Goal: Information Seeking & Learning: Check status

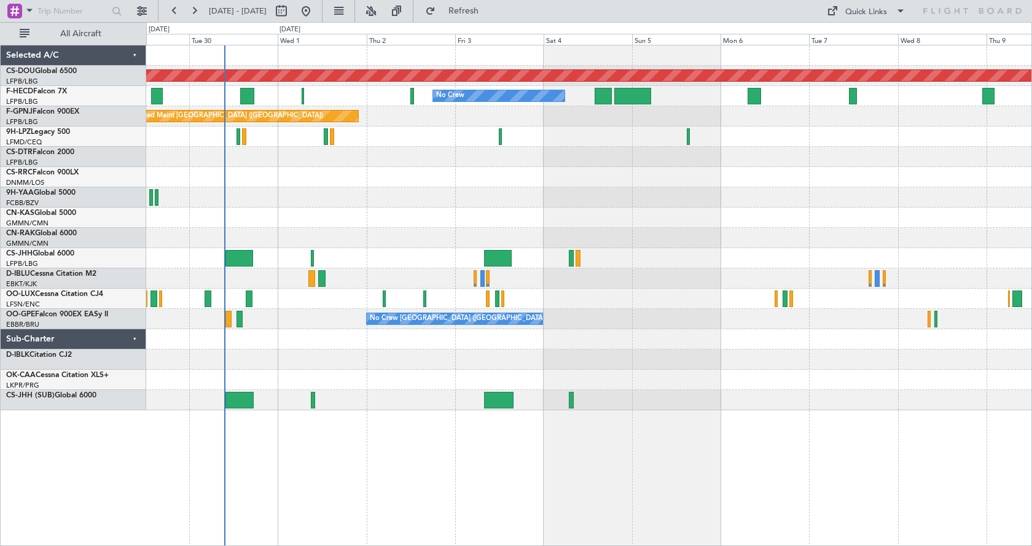
click at [335, 207] on div at bounding box center [588, 197] width 885 height 20
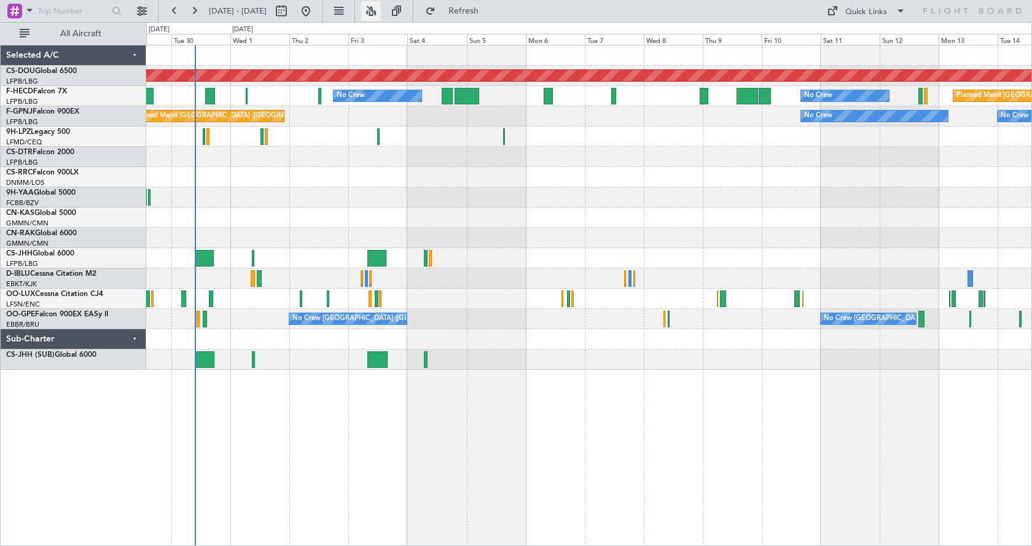
click at [381, 7] on button at bounding box center [371, 11] width 20 height 20
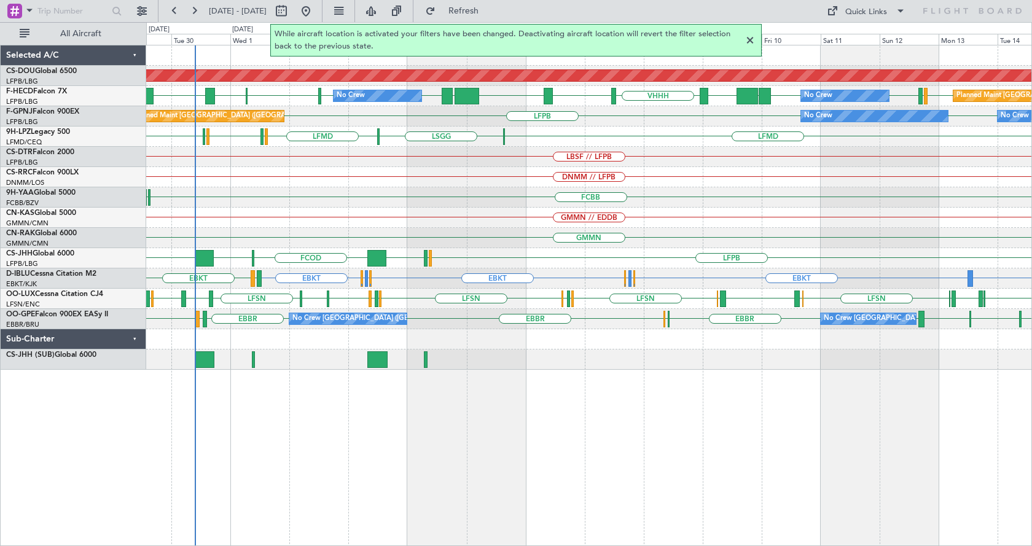
click at [747, 38] on div at bounding box center [750, 40] width 15 height 15
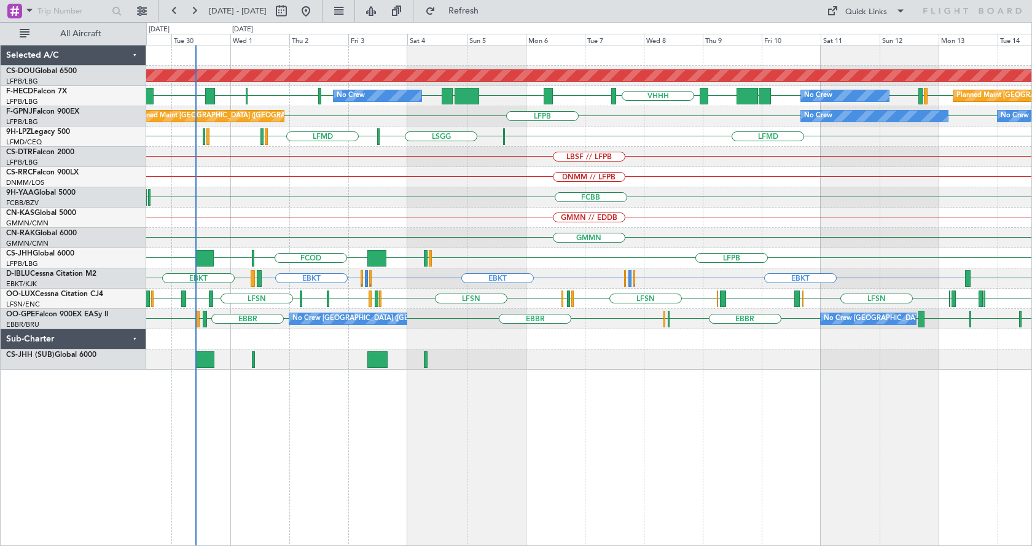
click at [926, 464] on div "Planned Maint London ([GEOGRAPHIC_DATA]) [GEOGRAPHIC_DATA] [GEOGRAPHIC_DATA] [G…" at bounding box center [589, 295] width 886 height 501
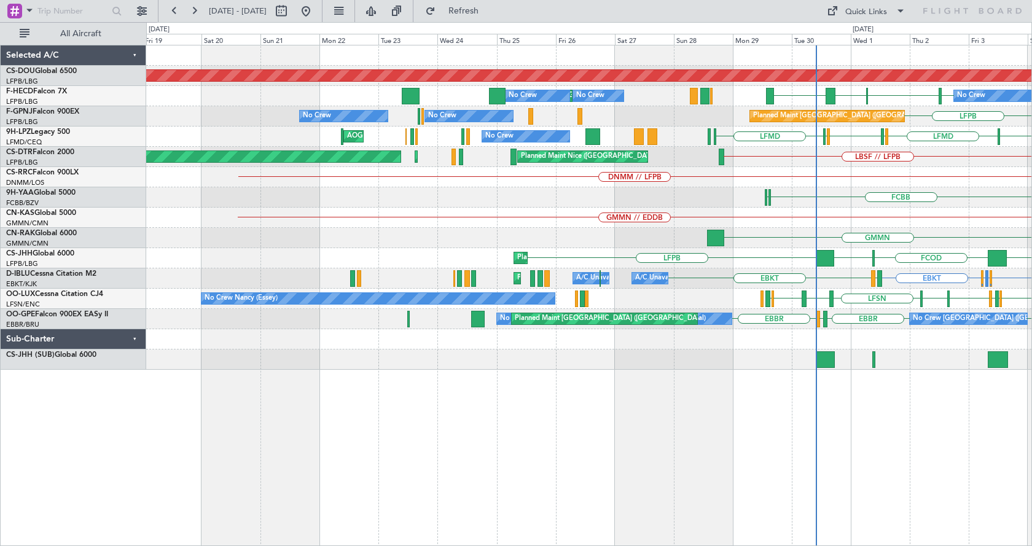
click at [682, 498] on div "Planned Maint London ([GEOGRAPHIC_DATA]) [GEOGRAPHIC_DATA] [GEOGRAPHIC_DATA] [G…" at bounding box center [589, 295] width 886 height 501
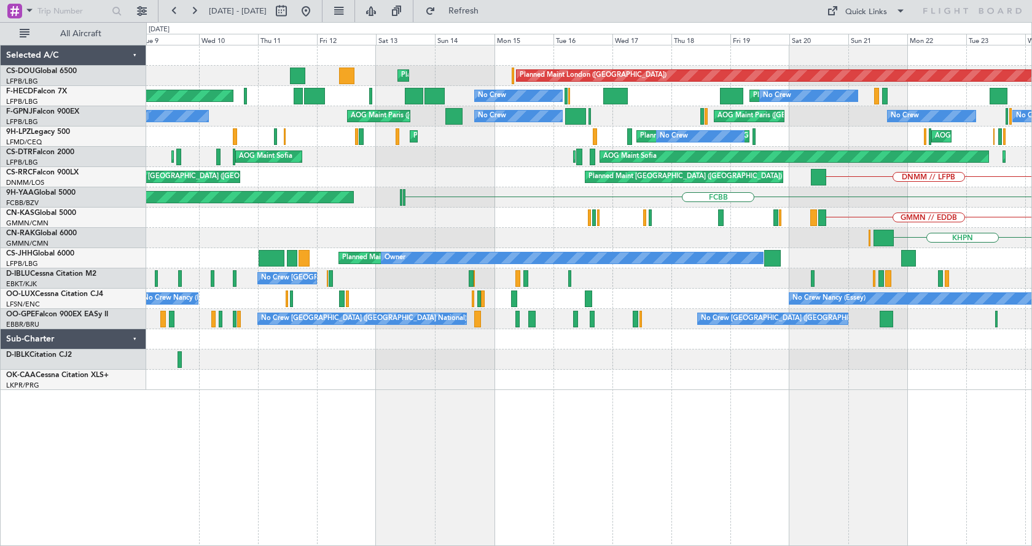
click at [647, 413] on div "Planned Maint London ([GEOGRAPHIC_DATA]) Planned Maint [GEOGRAPHIC_DATA] ([GEOG…" at bounding box center [589, 295] width 886 height 501
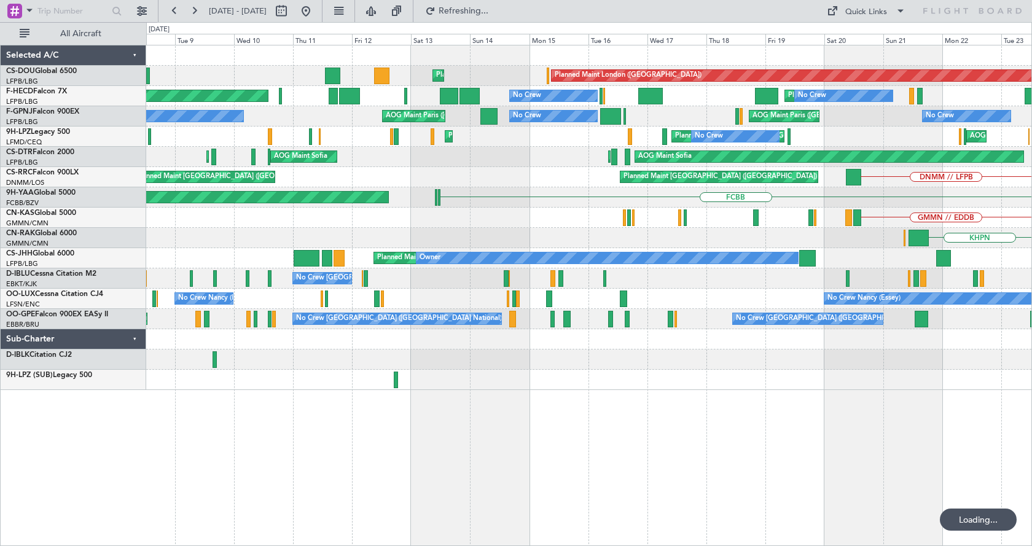
click at [450, 436] on div "Planned Maint London ([GEOGRAPHIC_DATA]) Planned Maint [GEOGRAPHIC_DATA] ([GEOG…" at bounding box center [589, 295] width 886 height 501
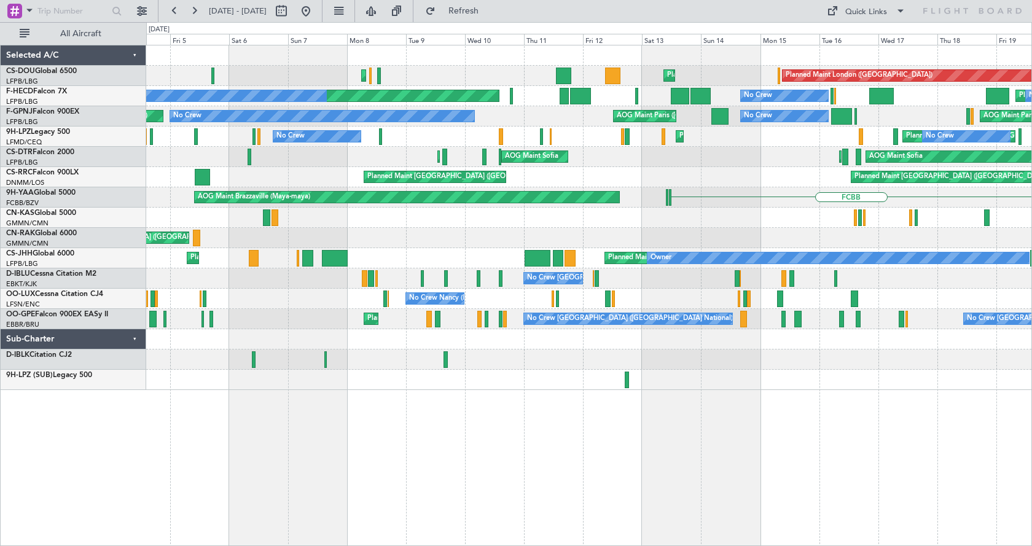
click at [542, 456] on div "Planned Maint London ([GEOGRAPHIC_DATA]) Planned Maint [GEOGRAPHIC_DATA] ([GEOG…" at bounding box center [589, 295] width 886 height 501
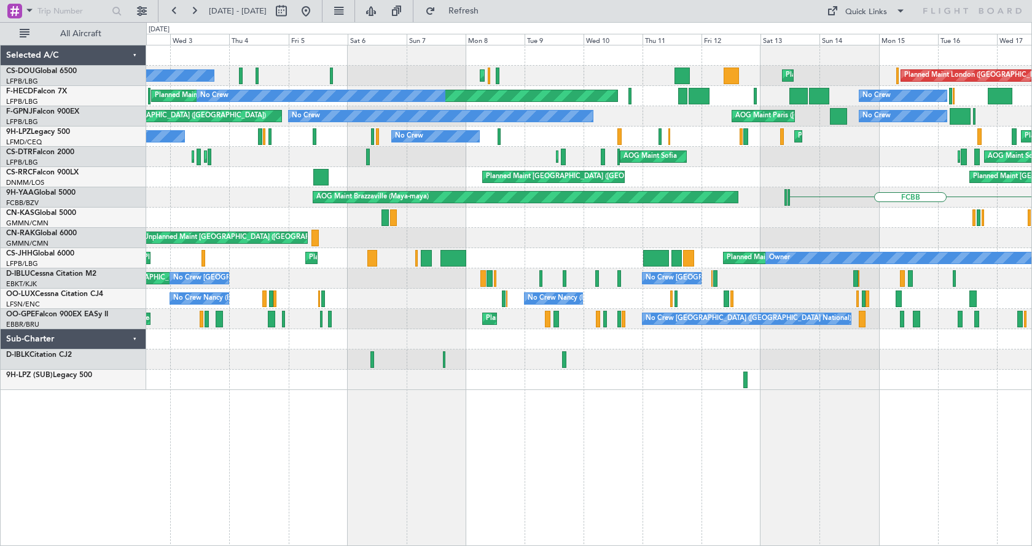
click at [759, 428] on div "Planned Maint [GEOGRAPHIC_DATA] ([GEOGRAPHIC_DATA]) Planned Maint [GEOGRAPHIC_D…" at bounding box center [589, 295] width 886 height 501
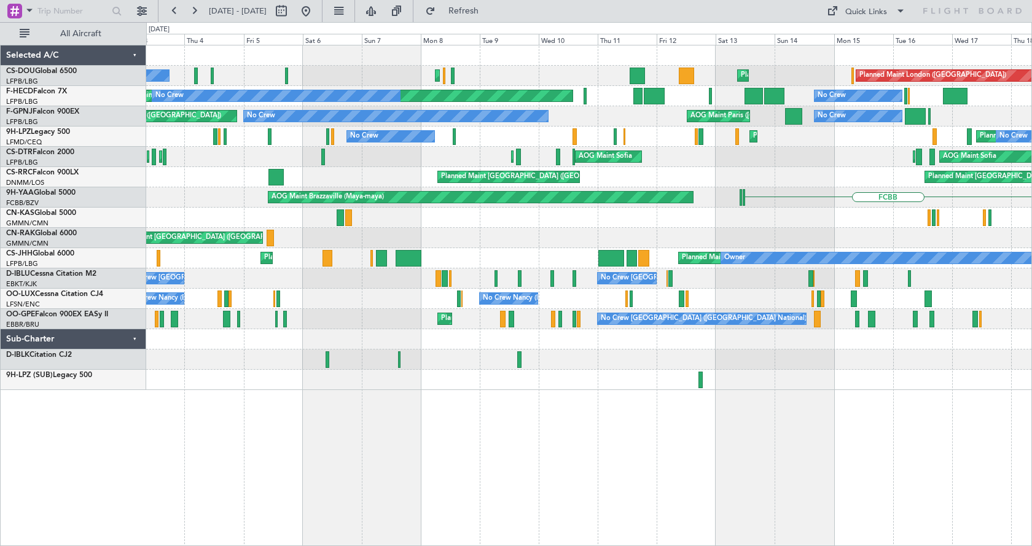
click at [856, 450] on div "Planned Maint [GEOGRAPHIC_DATA] ([GEOGRAPHIC_DATA]) Planned Maint [GEOGRAPHIC_D…" at bounding box center [589, 295] width 886 height 501
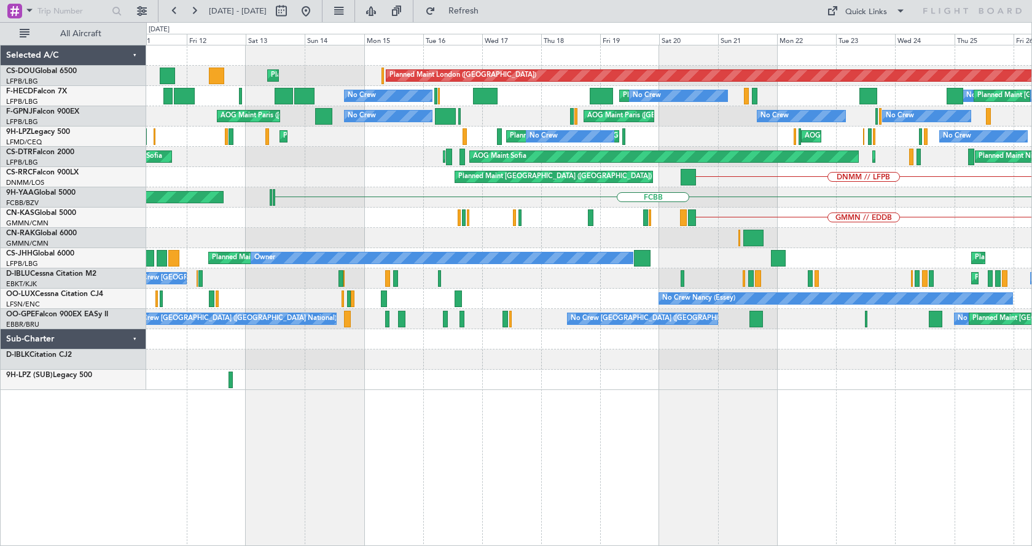
click at [380, 448] on div "Planned Maint [GEOGRAPHIC_DATA] ([GEOGRAPHIC_DATA]) Planned Maint [GEOGRAPHIC_D…" at bounding box center [589, 295] width 886 height 501
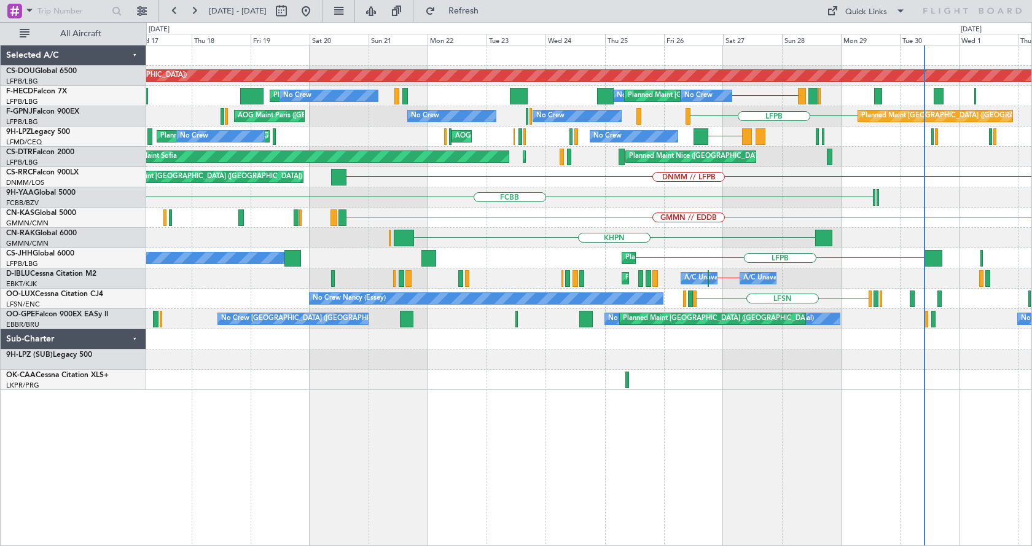
click at [439, 447] on div "Planned Maint London ([GEOGRAPHIC_DATA]) Planned Maint [GEOGRAPHIC_DATA] ([GEOG…" at bounding box center [589, 295] width 886 height 501
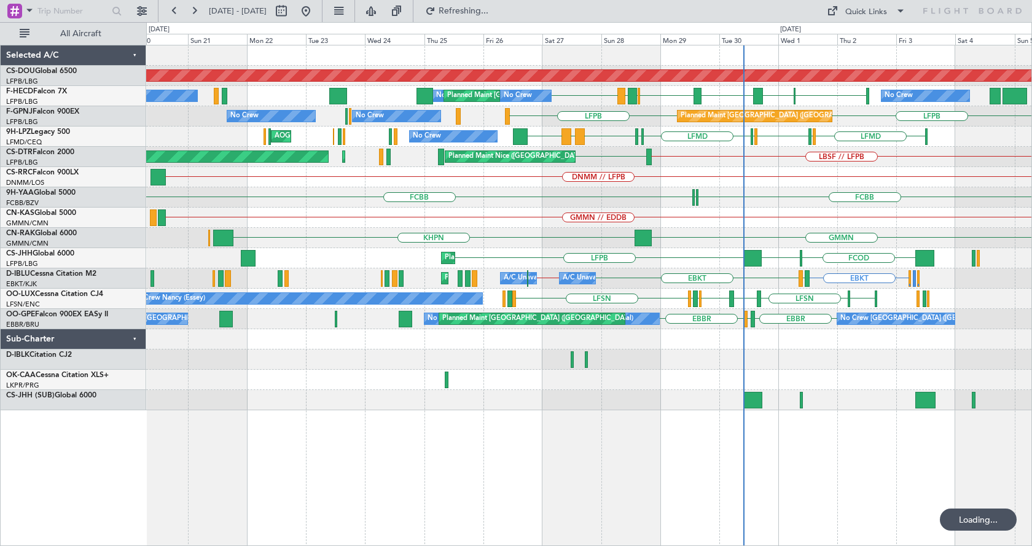
click at [482, 429] on div "Planned Maint London ([GEOGRAPHIC_DATA]) Planned Maint [GEOGRAPHIC_DATA] ([GEOG…" at bounding box center [589, 295] width 886 height 501
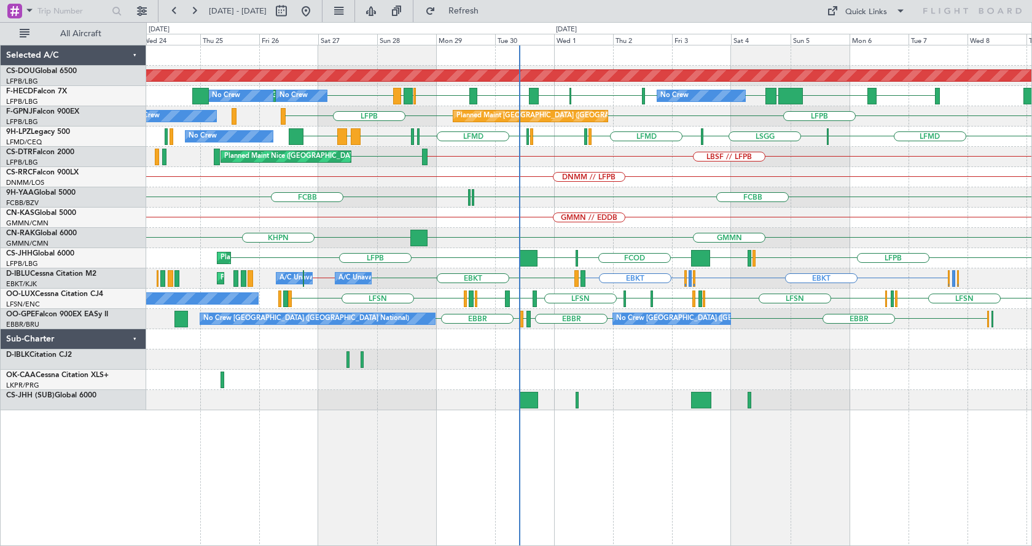
click at [310, 433] on div "Planned Maint London ([GEOGRAPHIC_DATA]) LFPB [GEOGRAPHIC_DATA] [GEOGRAPHIC_DAT…" at bounding box center [589, 295] width 886 height 501
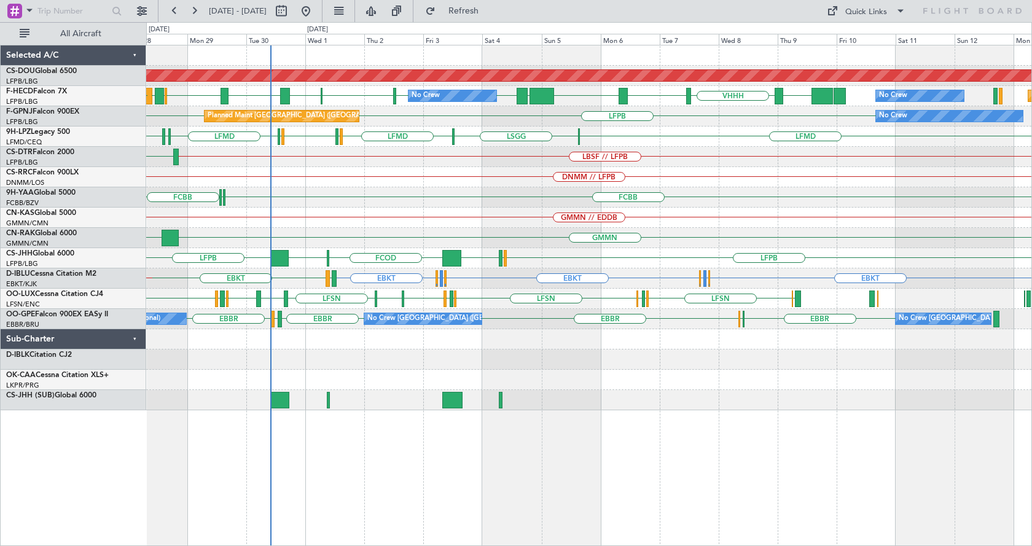
click at [561, 474] on div "Planned Maint London ([GEOGRAPHIC_DATA]) [GEOGRAPHIC_DATA] [GEOGRAPHIC_DATA] [G…" at bounding box center [589, 295] width 886 height 501
